Goal: Find specific page/section: Find specific page/section

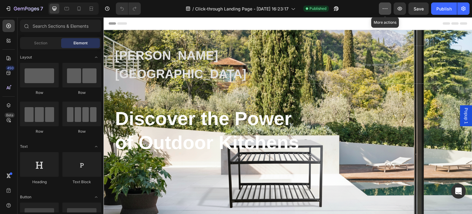
click at [385, 10] on icon "button" at bounding box center [385, 9] width 6 height 6
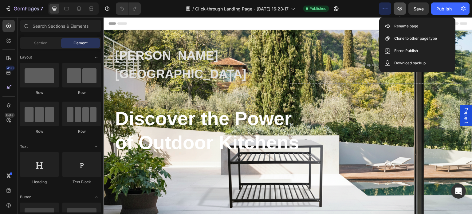
click at [403, 10] on icon "button" at bounding box center [400, 9] width 6 height 6
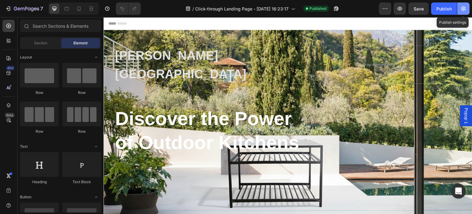
click at [464, 7] on icon "button" at bounding box center [464, 9] width 6 height 6
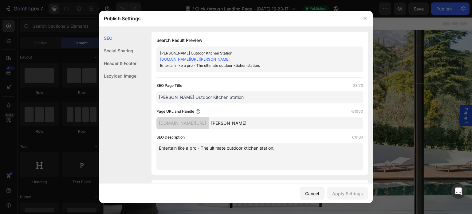
drag, startPoint x: 244, startPoint y: 122, endPoint x: 156, endPoint y: 124, distance: 87.6
click at [156, 121] on div "[DOMAIN_NAME][URL] [PERSON_NAME]" at bounding box center [259, 123] width 207 height 12
drag, startPoint x: 160, startPoint y: 123, endPoint x: 250, endPoint y: 120, distance: 90.1
click at [250, 120] on div "[DOMAIN_NAME][URL] [PERSON_NAME]" at bounding box center [259, 123] width 207 height 12
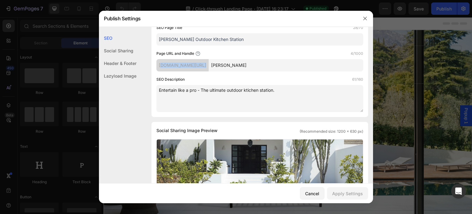
scroll to position [61, 0]
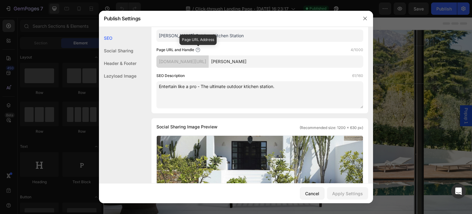
click at [197, 49] on icon at bounding box center [198, 49] width 5 height 5
click at [197, 50] on icon at bounding box center [198, 49] width 5 height 5
drag, startPoint x: 248, startPoint y: 63, endPoint x: 231, endPoint y: 62, distance: 16.4
click at [231, 62] on input "[PERSON_NAME]" at bounding box center [286, 61] width 155 height 12
